Goal: Task Accomplishment & Management: Manage account settings

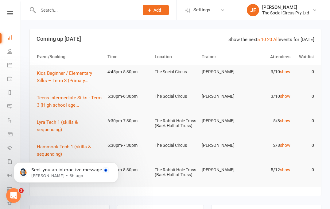
click at [13, 194] on icon "Open Intercom Messenger" at bounding box center [14, 196] width 10 height 10
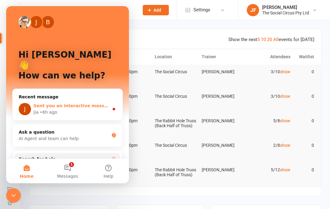
click at [79, 103] on span "Sent you an interactive message" at bounding box center [72, 105] width 79 height 5
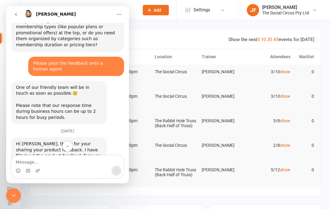
scroll to position [396, 0]
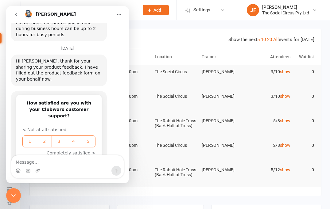
click at [60, 161] on textarea "Message…" at bounding box center [67, 161] width 112 height 10
type textarea "thanks [PERSON_NAME]"
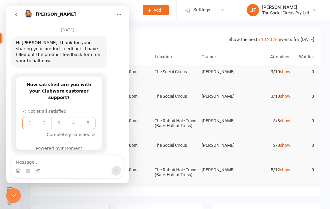
click at [17, 196] on div "Close Intercom Messenger" at bounding box center [13, 195] width 15 height 15
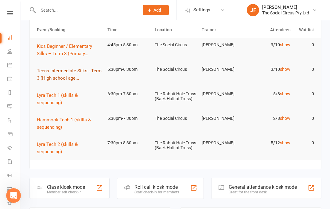
scroll to position [3, 0]
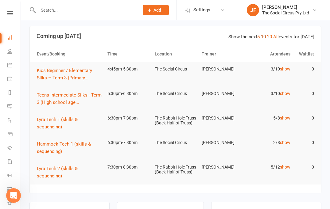
click at [266, 37] on link "10" at bounding box center [263, 37] width 5 height 6
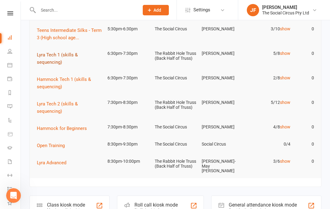
scroll to position [0, 0]
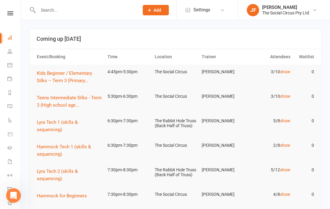
click at [96, 10] on input "text" at bounding box center [85, 10] width 99 height 9
click at [11, 66] on icon at bounding box center [9, 65] width 5 height 5
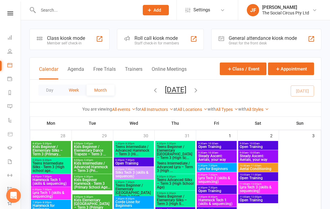
click at [65, 90] on button "Week" at bounding box center [73, 90] width 25 height 11
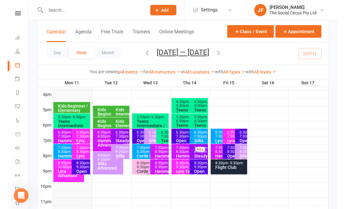
scroll to position [280, 0]
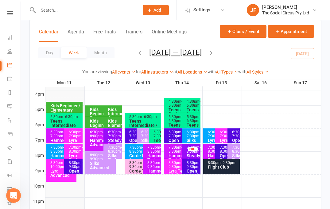
click at [236, 138] on div "6:30pm - 7:30pm" at bounding box center [235, 134] width 7 height 8
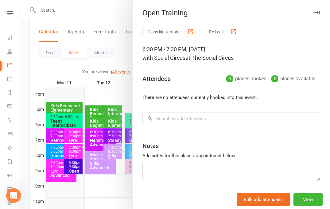
click at [114, 79] on div at bounding box center [175, 104] width 309 height 209
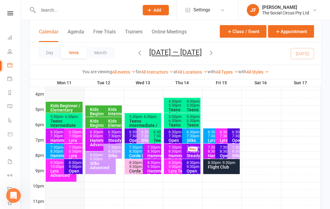
click at [210, 136] on div "6:30pm - 7:30pm" at bounding box center [213, 134] width 13 height 8
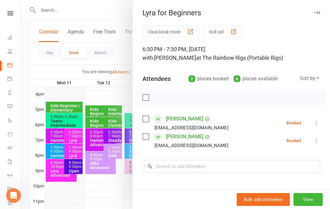
click at [118, 80] on div at bounding box center [175, 104] width 309 height 209
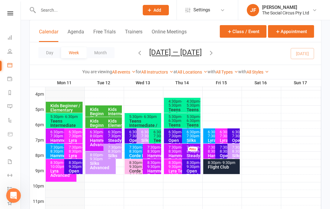
click at [193, 136] on div "6:30pm - 7:30pm" at bounding box center [192, 134] width 13 height 8
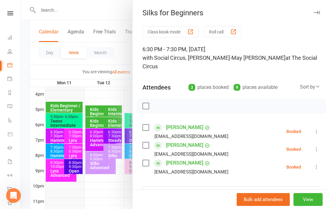
click at [120, 76] on div at bounding box center [175, 104] width 309 height 209
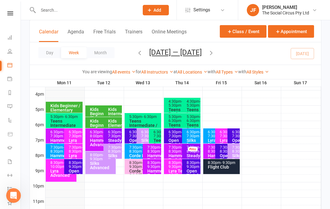
click at [55, 154] on div "Hammock for Beginners" at bounding box center [62, 160] width 25 height 13
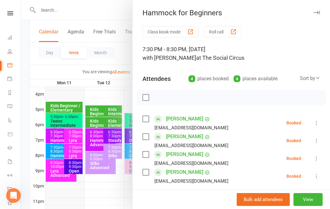
click at [118, 63] on div at bounding box center [175, 104] width 309 height 209
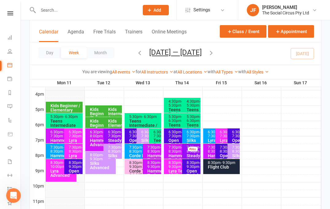
click at [211, 133] on div "6:30pm - 7:30pm" at bounding box center [213, 134] width 13 height 8
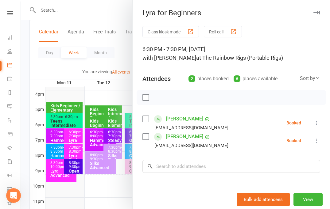
click at [129, 61] on div at bounding box center [175, 104] width 309 height 209
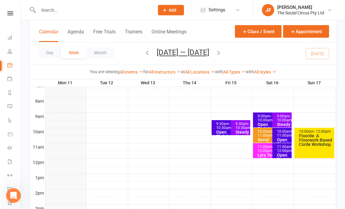
scroll to position [146, 0]
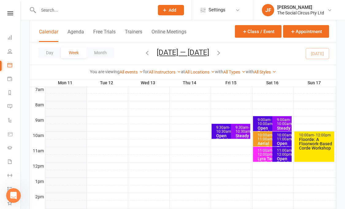
click at [241, 132] on div "9:30am - 10:30am" at bounding box center [242, 130] width 14 height 8
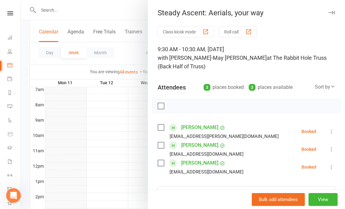
click at [128, 13] on div at bounding box center [183, 104] width 324 height 209
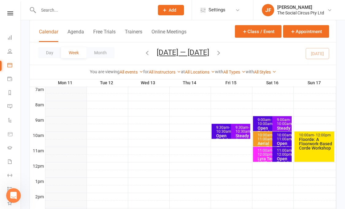
click at [56, 13] on input "text" at bounding box center [94, 10] width 114 height 9
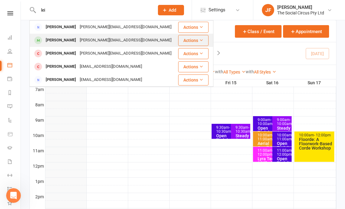
type input "lei"
click at [64, 41] on div "[PERSON_NAME]" at bounding box center [61, 40] width 34 height 9
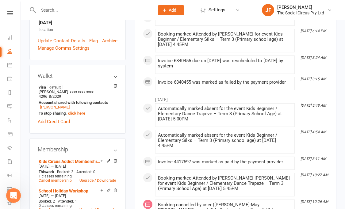
scroll to position [157, 0]
click at [54, 105] on link "[PERSON_NAME]" at bounding box center [54, 107] width 29 height 5
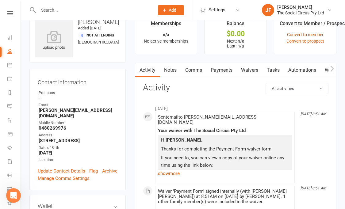
click at [317, 32] on link "Convert to member" at bounding box center [305, 34] width 37 height 5
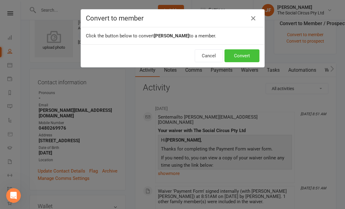
click at [245, 56] on button "Convert" at bounding box center [242, 55] width 35 height 13
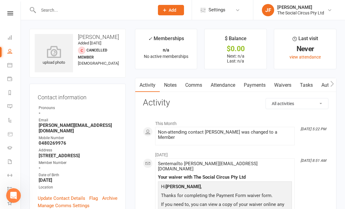
click at [228, 85] on link "Attendance" at bounding box center [223, 85] width 33 height 14
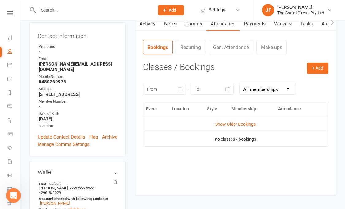
scroll to position [45, 0]
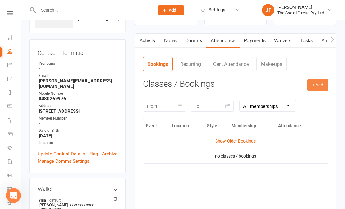
click at [318, 86] on button "+ Add" at bounding box center [317, 84] width 21 height 11
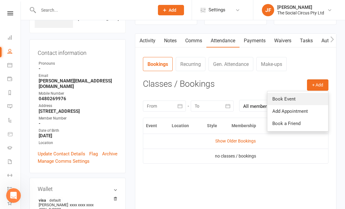
click at [290, 98] on link "Book Event" at bounding box center [298, 99] width 61 height 12
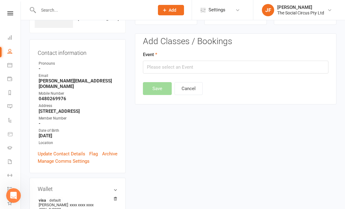
scroll to position [47, 0]
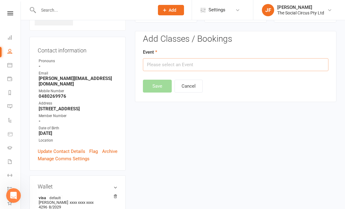
click at [236, 64] on input "text" at bounding box center [236, 64] width 186 height 13
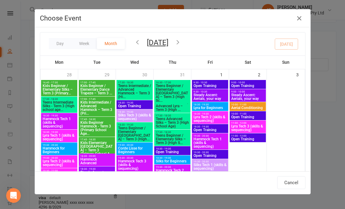
click at [212, 93] on span "Steady Ascent: Aerials, your way" at bounding box center [210, 96] width 34 height 7
type input "Steady Ascent: Aerials, your way - [DATE] 9:30:00 AM"
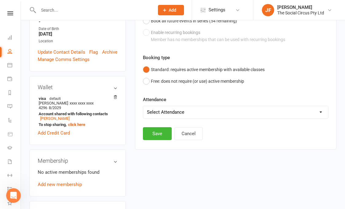
scroll to position [151, 0]
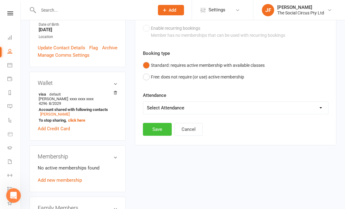
click at [163, 131] on button "Save" at bounding box center [157, 129] width 29 height 13
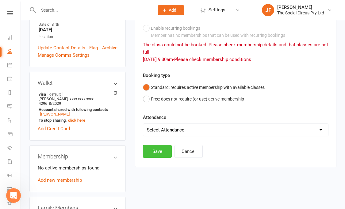
scroll to position [54, 0]
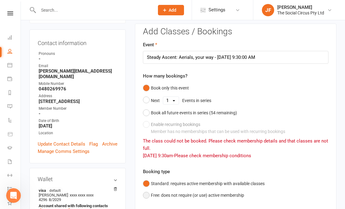
click at [178, 196] on button "Free: does not require (or use) active membership" at bounding box center [193, 196] width 101 height 12
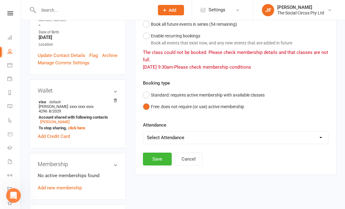
scroll to position [152, 0]
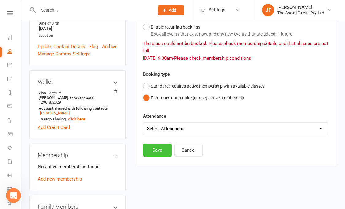
click at [161, 153] on button "Save" at bounding box center [157, 150] width 29 height 13
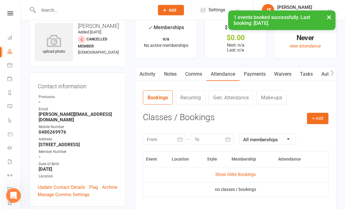
scroll to position [11, 0]
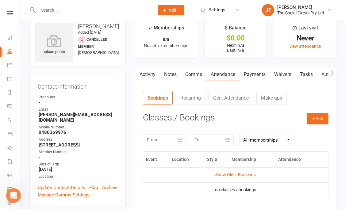
click at [329, 17] on li "[PERSON_NAME] The Social Circus Pty Ltd My profile Help Terms & conditions Priv…" at bounding box center [299, 10] width 92 height 20
click at [317, 118] on button "+ Add" at bounding box center [317, 118] width 21 height 11
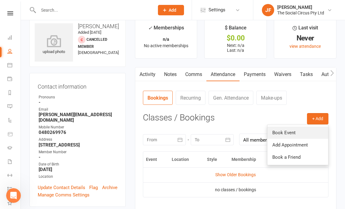
click at [285, 133] on link "Book Event" at bounding box center [298, 133] width 61 height 12
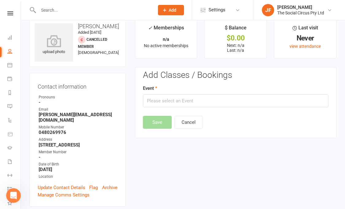
scroll to position [47, 0]
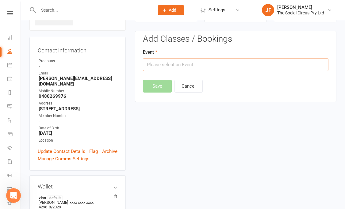
click at [273, 69] on input "text" at bounding box center [236, 64] width 186 height 13
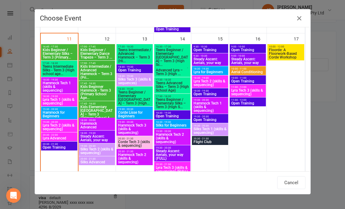
scroll to position [348, 0]
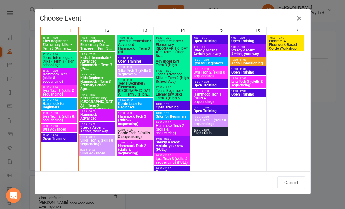
click at [210, 50] on span "Steady Ascent: Aerials, your way" at bounding box center [210, 51] width 34 height 7
type input "Steady Ascent: Aerials, your way - [DATE] 9:30:00 AM"
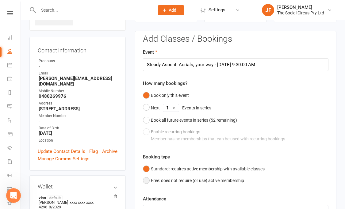
click at [181, 182] on button "Free: does not require (or use) active membership" at bounding box center [193, 181] width 101 height 12
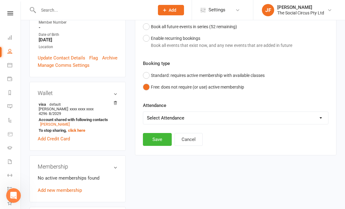
scroll to position [141, 0]
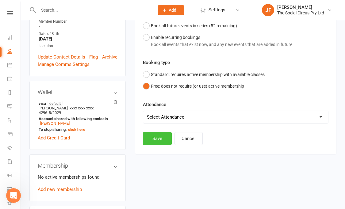
click at [160, 137] on button "Save" at bounding box center [157, 138] width 29 height 13
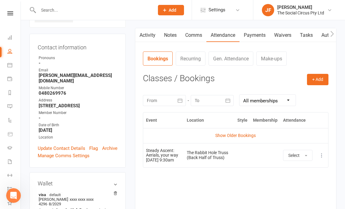
scroll to position [47, 0]
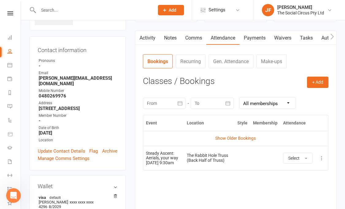
click at [280, 39] on link "Waivers" at bounding box center [283, 38] width 26 height 14
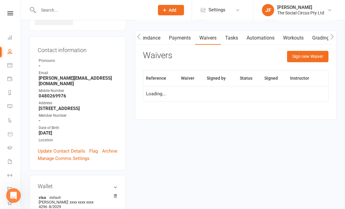
scroll to position [0, 76]
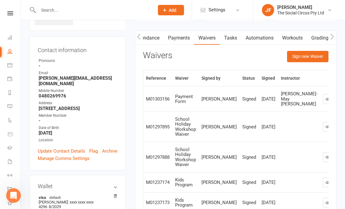
click at [254, 37] on link "Automations" at bounding box center [260, 38] width 37 height 14
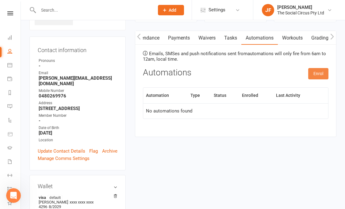
click at [320, 73] on button "Enrol" at bounding box center [318, 73] width 20 height 11
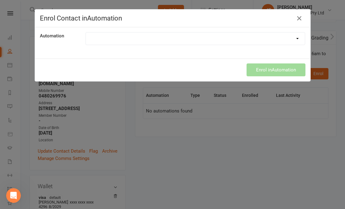
click at [158, 36] on select at bounding box center [195, 39] width 219 height 12
select select "8497"
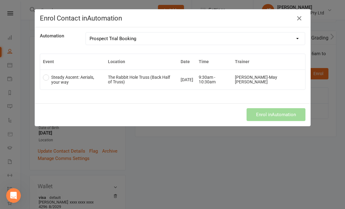
click at [46, 78] on label "Steady Ascent: Aerials, your way" at bounding box center [73, 80] width 60 height 10
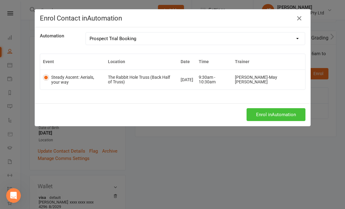
click at [269, 115] on button "Enrol in Automation" at bounding box center [276, 114] width 59 height 13
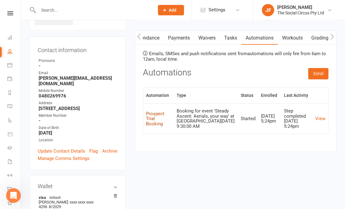
click at [157, 120] on link "Prospect Trial Booking" at bounding box center [155, 119] width 18 height 16
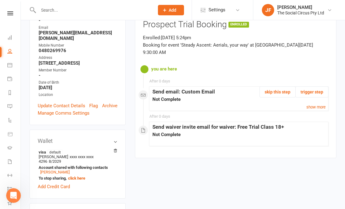
scroll to position [96, 0]
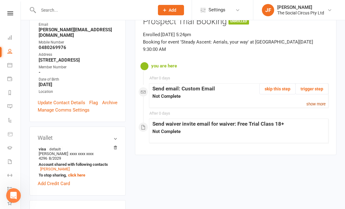
click at [320, 102] on small "show more" at bounding box center [316, 104] width 19 height 5
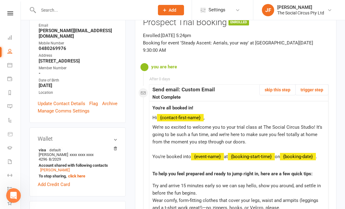
scroll to position [94, 0]
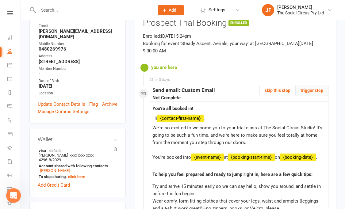
click at [313, 85] on button "trigger step" at bounding box center [312, 90] width 33 height 11
click at [219, 60] on div "you are here" at bounding box center [239, 67] width 180 height 15
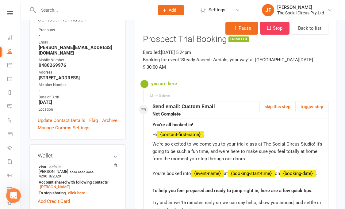
scroll to position [73, 0]
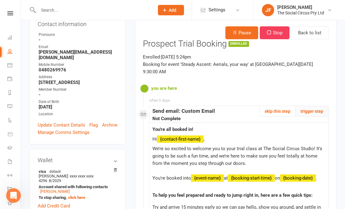
click at [313, 106] on button "trigger step" at bounding box center [312, 111] width 33 height 11
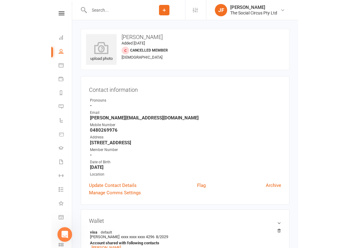
scroll to position [376, 0]
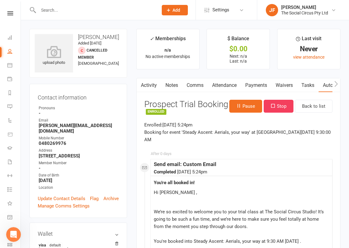
click at [266, 137] on p "Enrolled: [DATE] 5:24pm Booking for event 'Steady Ascent: Aerials, your way' at…" at bounding box center [238, 132] width 188 height 22
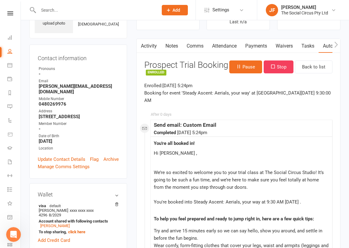
scroll to position [19, 0]
